Goal: Task Accomplishment & Management: Manage account settings

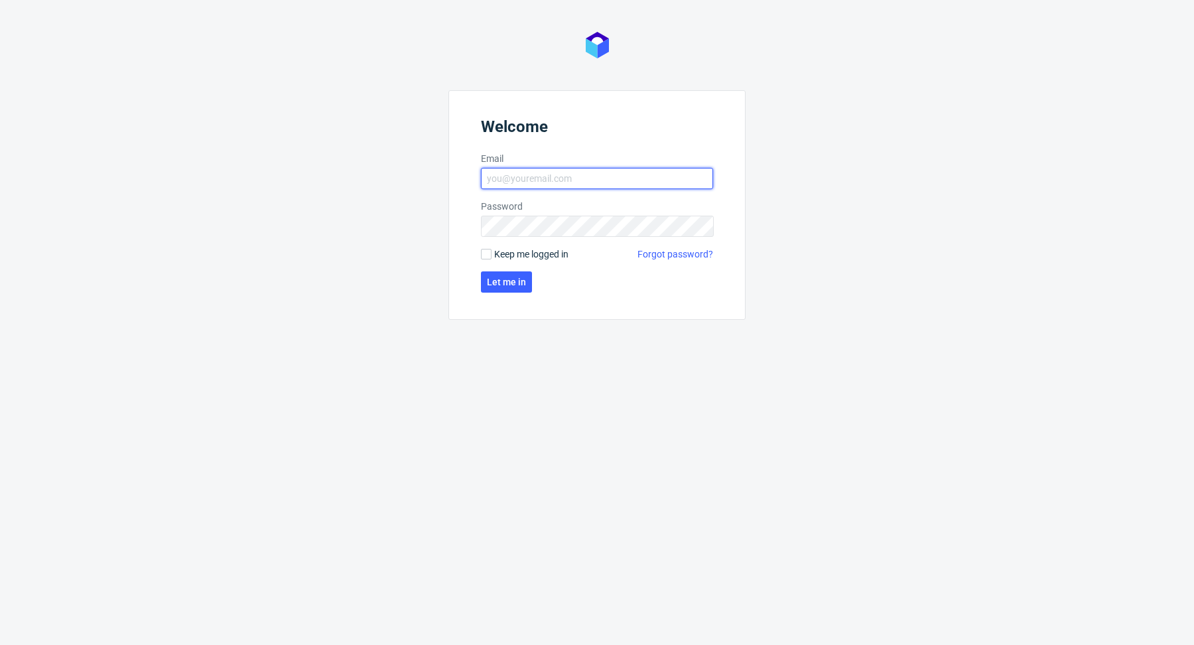
click at [606, 168] on input "Email" at bounding box center [597, 178] width 232 height 21
type input "[EMAIL_ADDRESS][DOMAIN_NAME]"
click button "Let me in" at bounding box center [506, 281] width 51 height 21
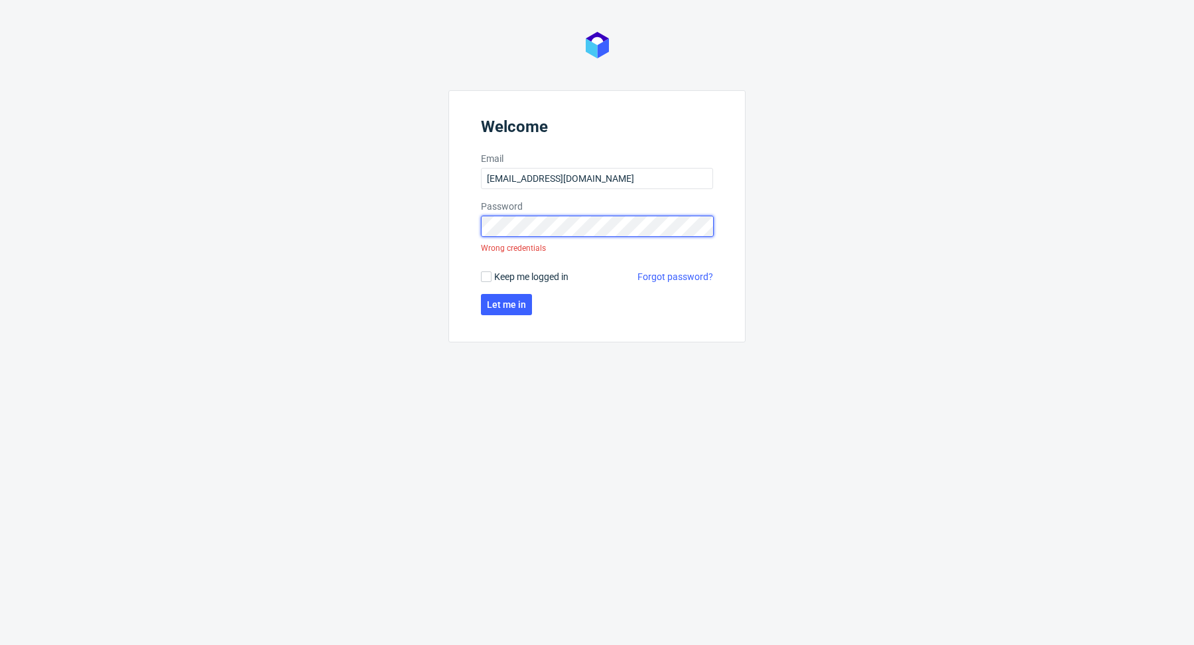
click button "Let me in" at bounding box center [506, 304] width 51 height 21
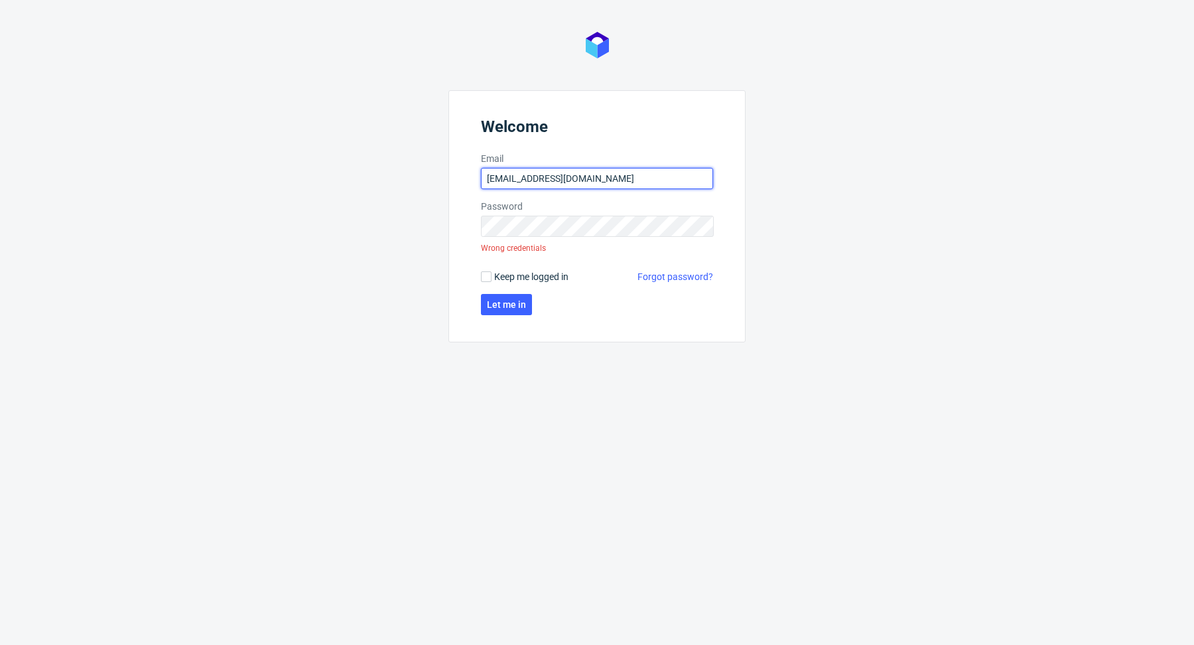
click at [536, 184] on input "[EMAIL_ADDRESS][DOMAIN_NAME]" at bounding box center [597, 178] width 232 height 21
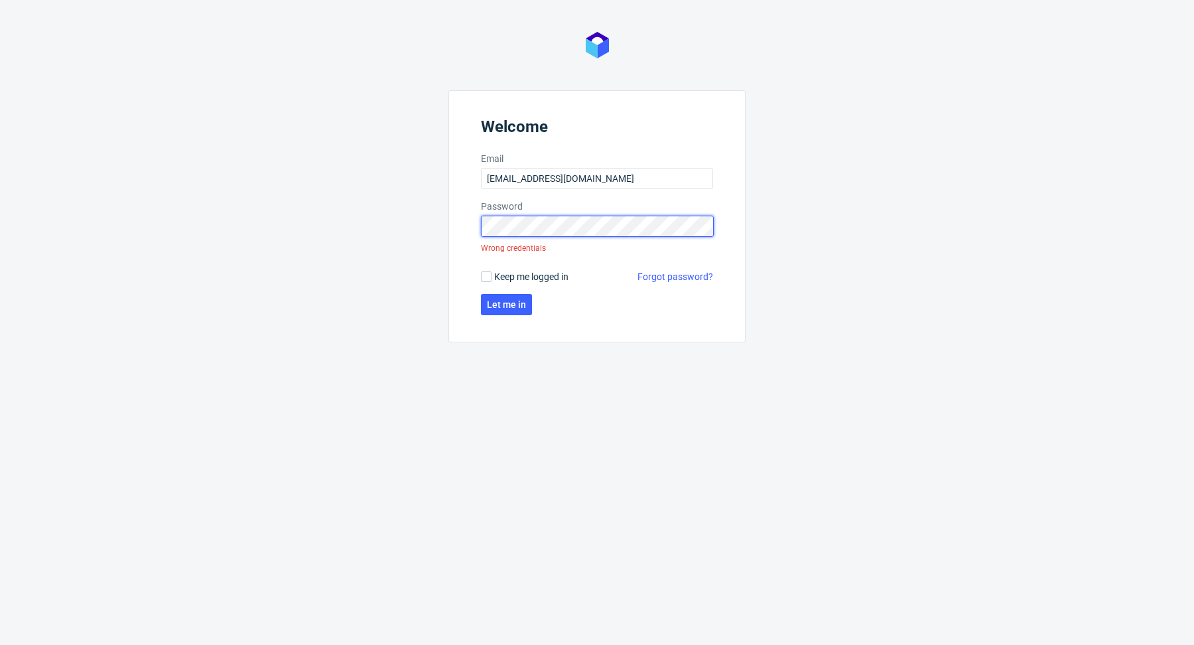
click button "Let me in" at bounding box center [506, 304] width 51 height 21
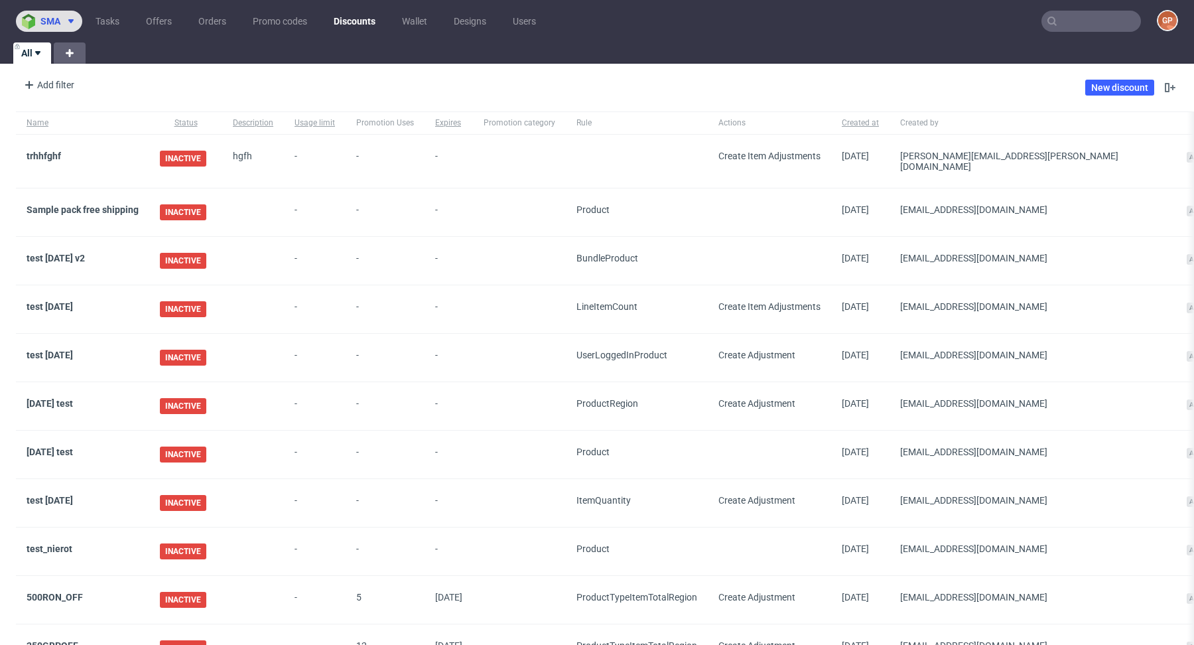
click at [68, 23] on span at bounding box center [68, 21] width 16 height 11
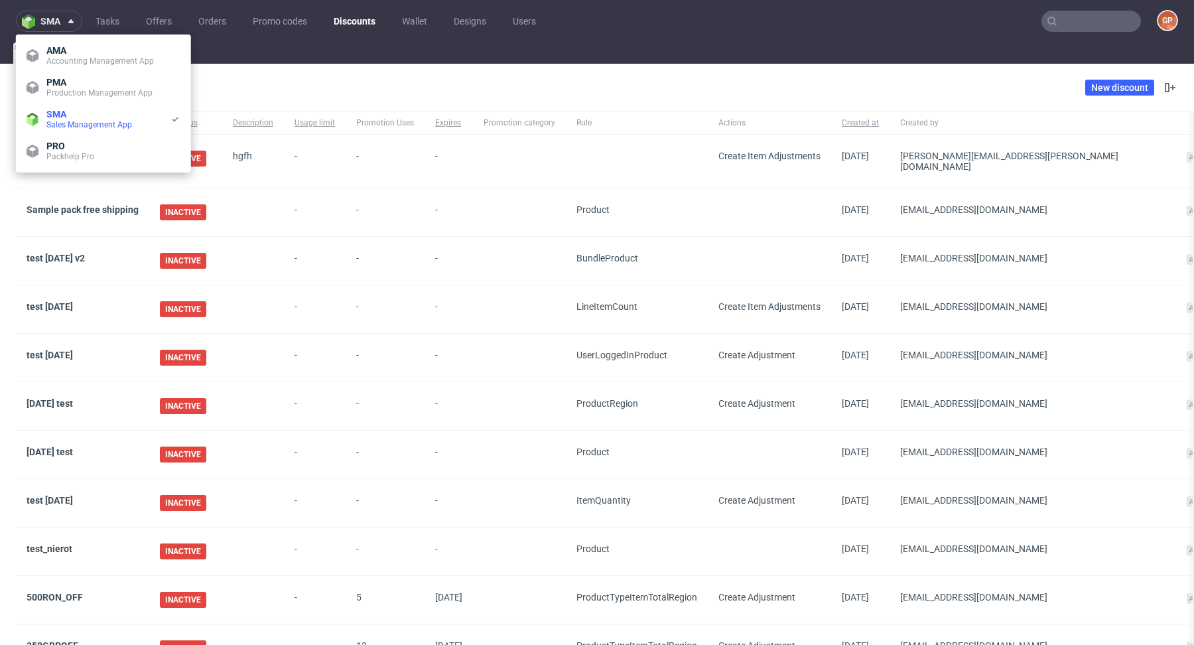
click at [500, 31] on ul "Tasks Offers Orders Promo codes Discounts Wallet Designs Users" at bounding box center [315, 21] width 467 height 21
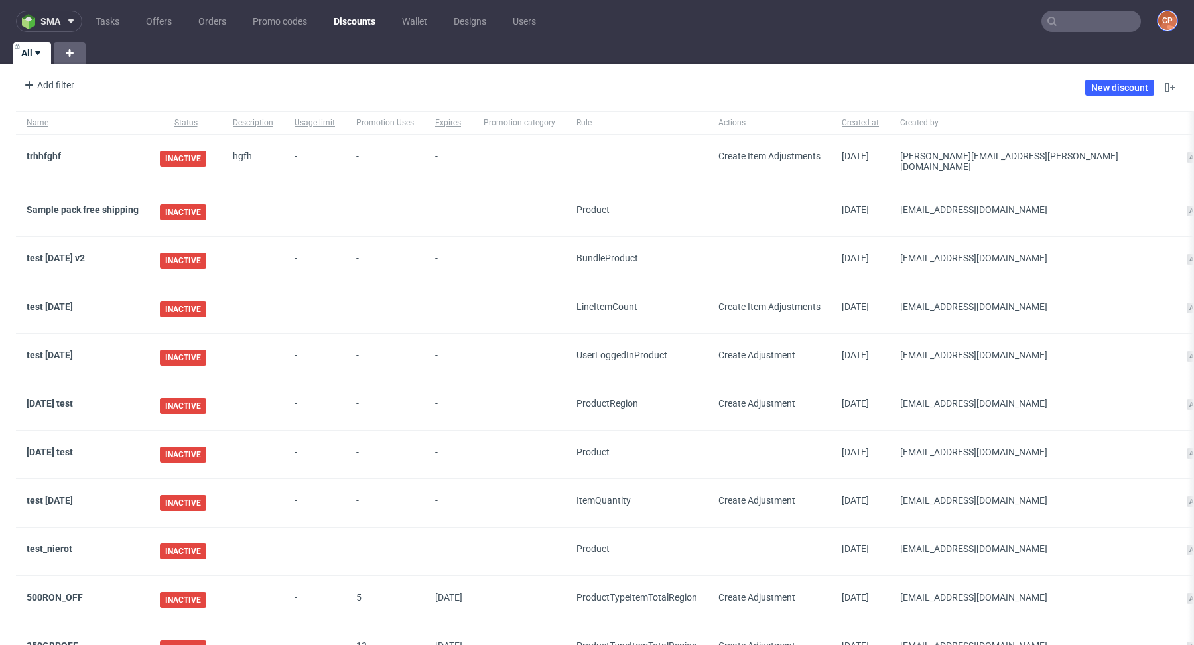
click at [1158, 21] on figcaption "GP" at bounding box center [1167, 20] width 19 height 19
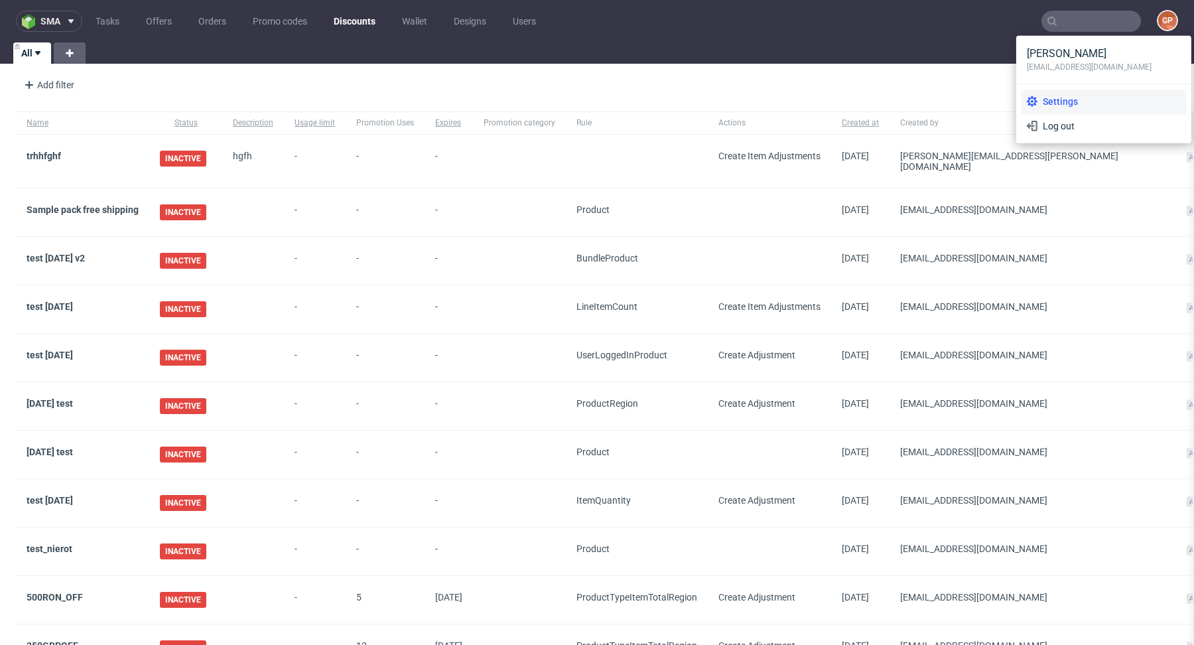
click at [1077, 94] on li "Settings" at bounding box center [1103, 102] width 164 height 24
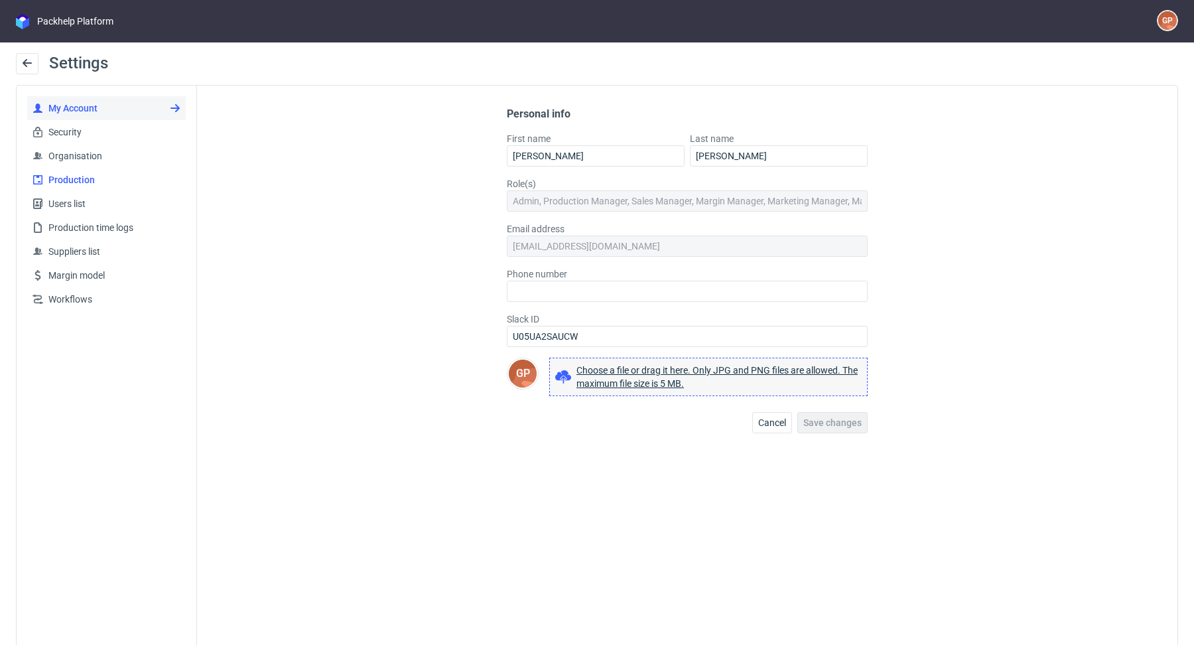
click at [81, 181] on span "Production" at bounding box center [111, 179] width 137 height 13
